Goal: Information Seeking & Learning: Learn about a topic

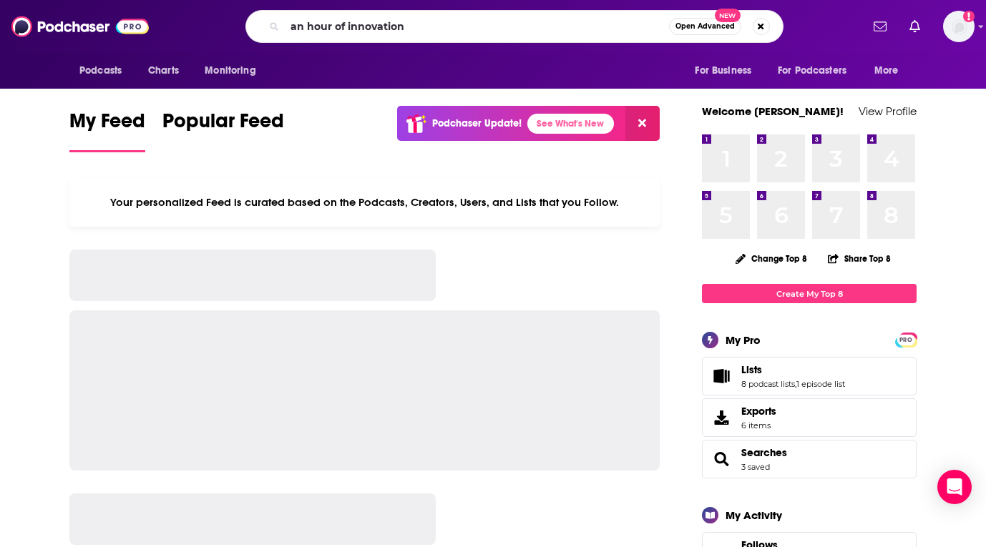
type input "an hour of innovation"
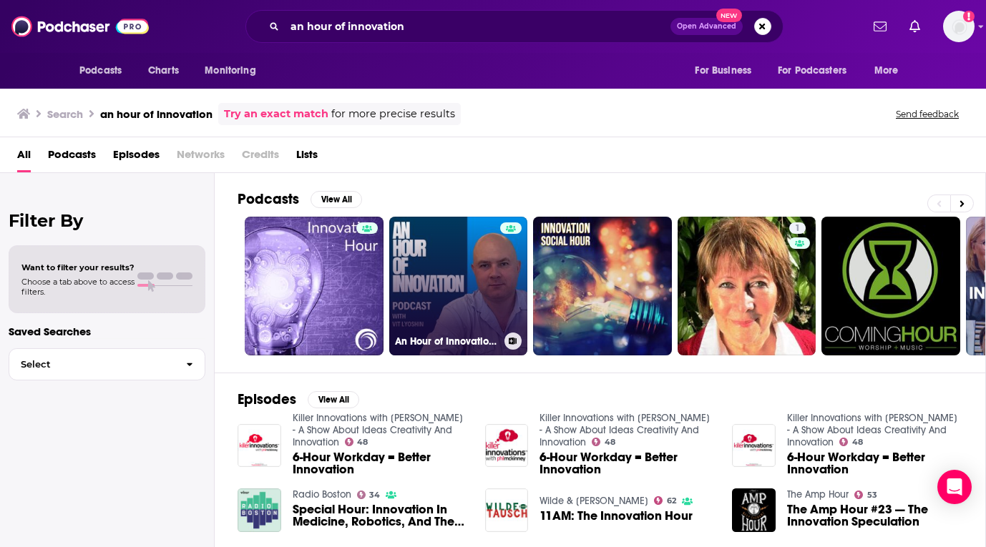
click at [453, 289] on link "An Hour of Innovation with [PERSON_NAME]" at bounding box center [458, 286] width 139 height 139
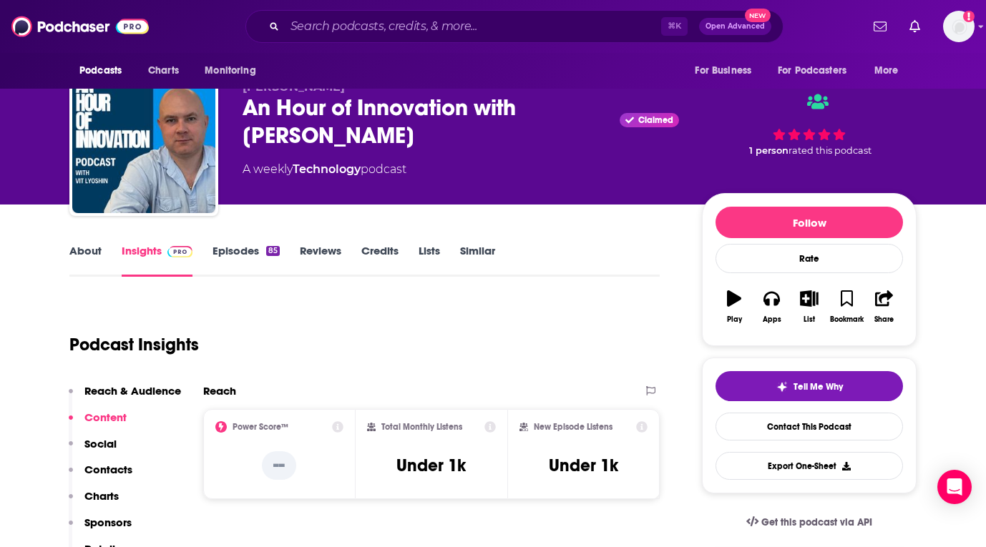
scroll to position [164, 0]
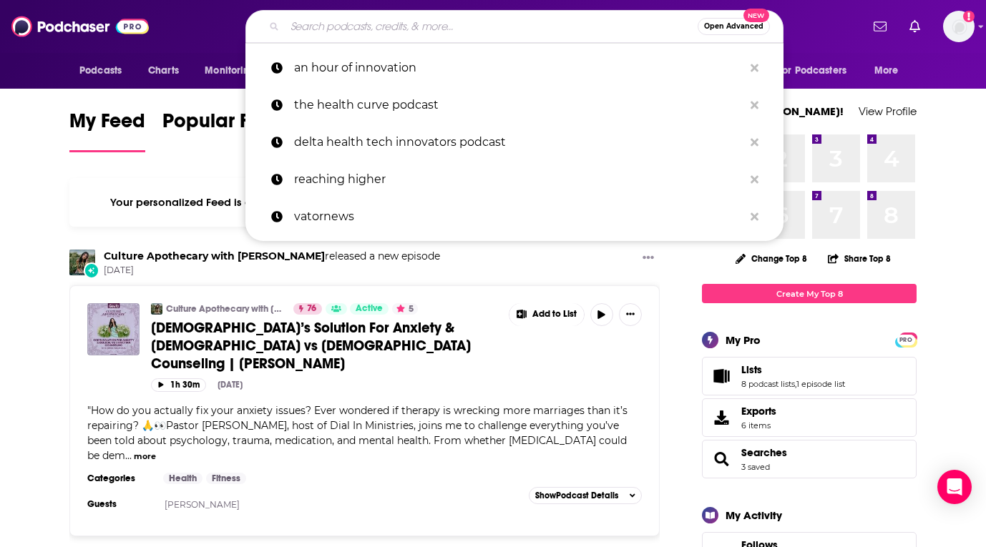
click at [430, 26] on input "Search podcasts, credits, & more..." at bounding box center [491, 26] width 413 height 23
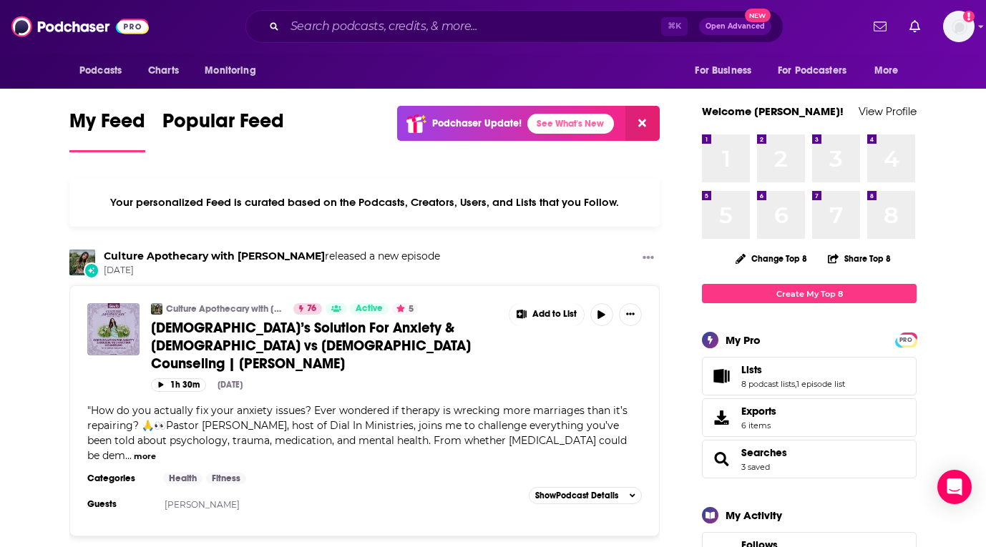
click at [423, 41] on div "⌘ K Open Advanced New" at bounding box center [514, 26] width 538 height 33
click at [421, 29] on input "Search podcasts, credits, & more..." at bounding box center [473, 26] width 376 height 23
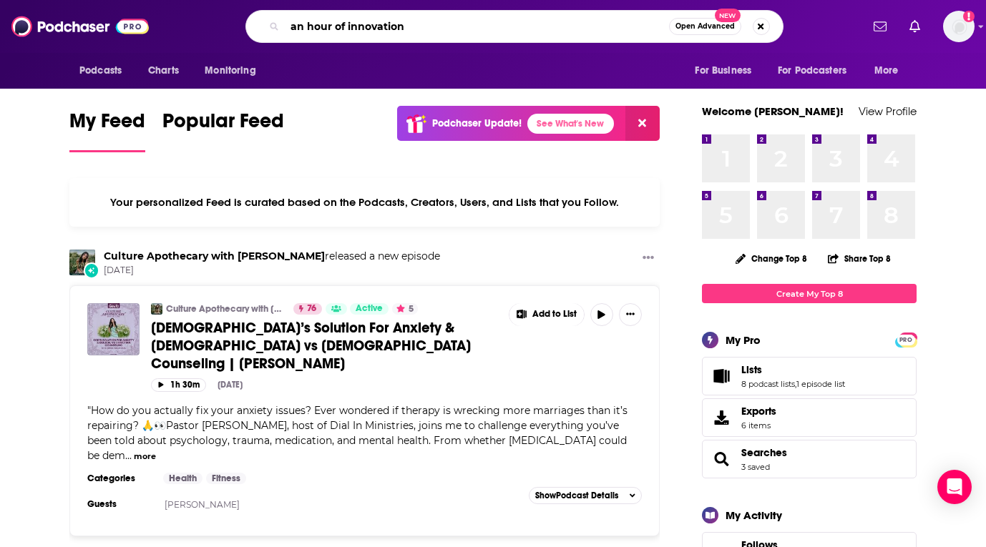
type input "an hour of innovation"
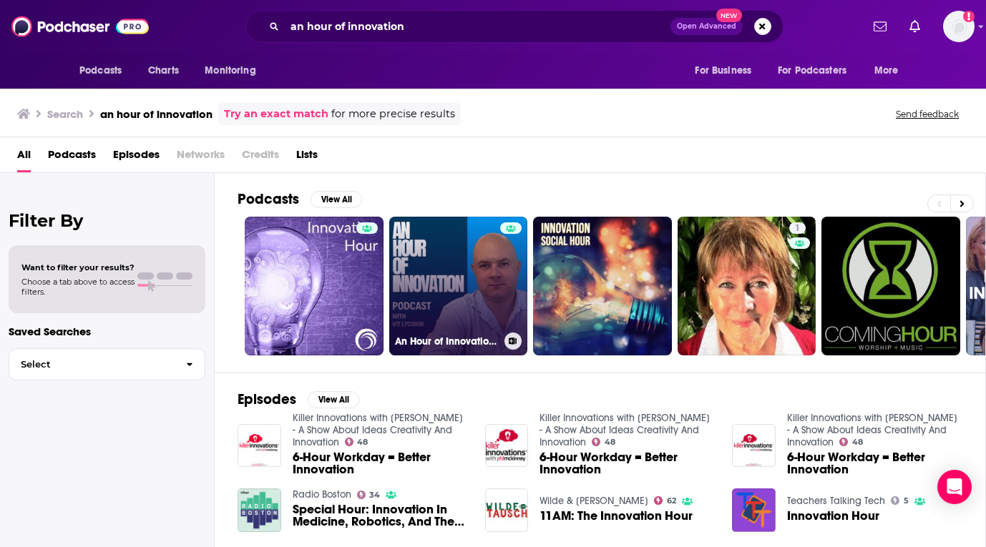
click at [412, 296] on link "An Hour of Innovation with [PERSON_NAME]" at bounding box center [458, 286] width 139 height 139
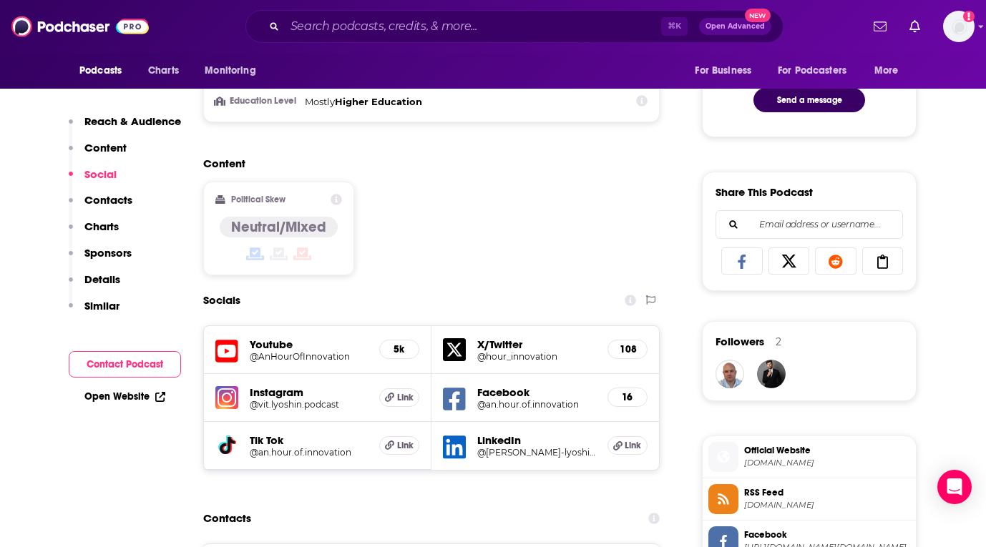
scroll to position [650, 0]
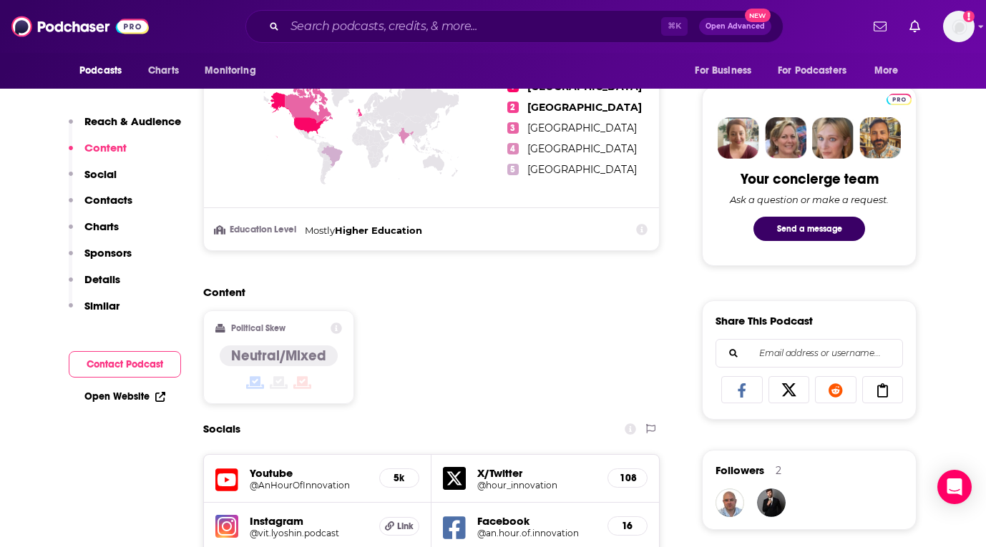
click at [643, 230] on icon at bounding box center [641, 229] width 11 height 11
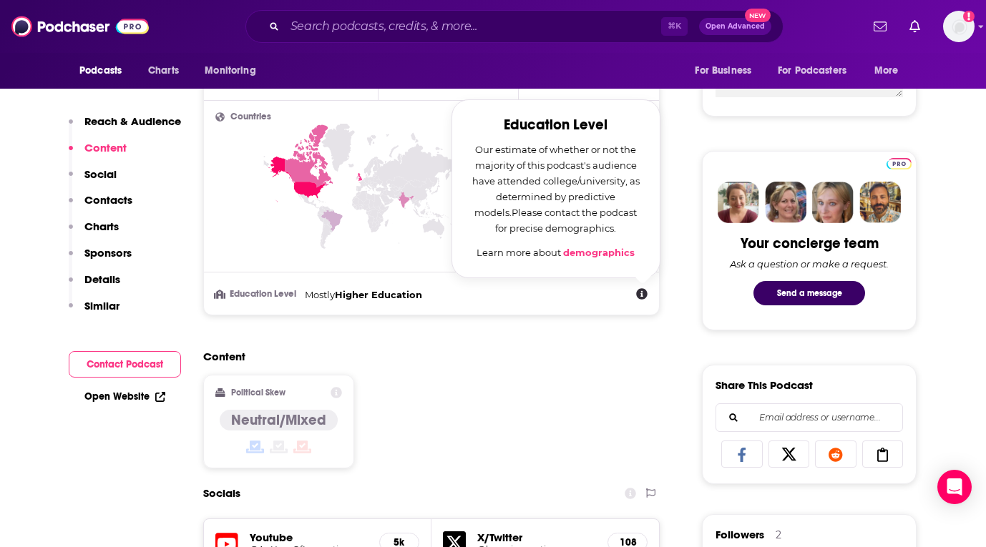
scroll to position [545, 0]
